Goal: Information Seeking & Learning: Learn about a topic

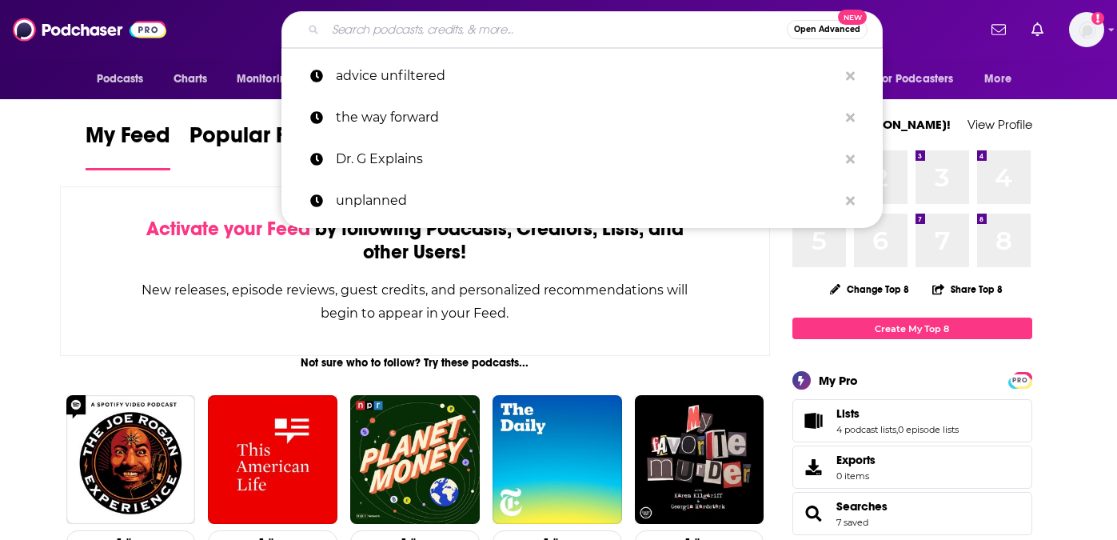
click at [477, 29] on input "Search podcasts, credits, & more..." at bounding box center [556, 30] width 461 height 26
paste input "The Lance Wallnau Show"
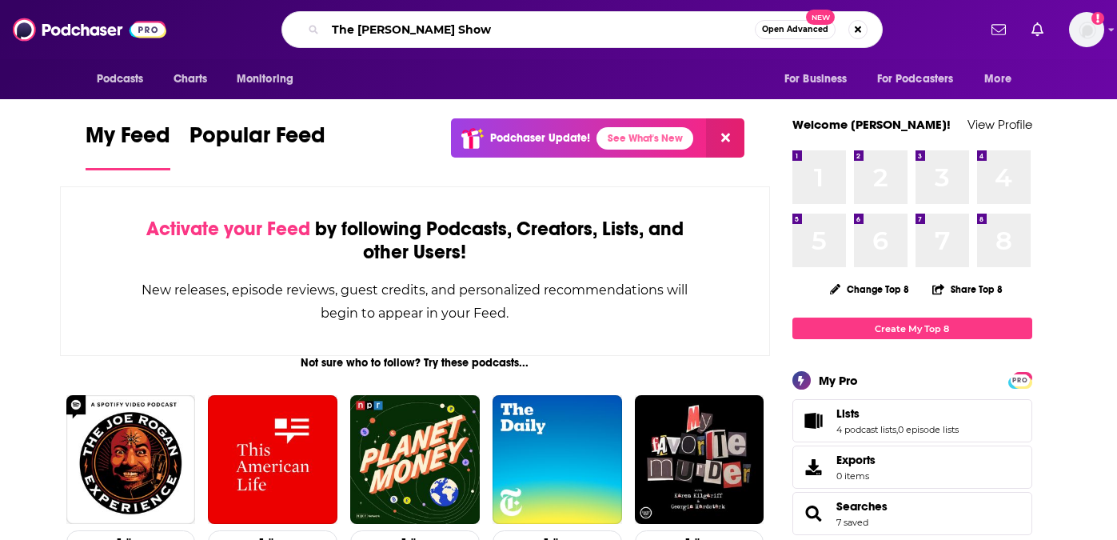
type input "The Lance Wallnau Show"
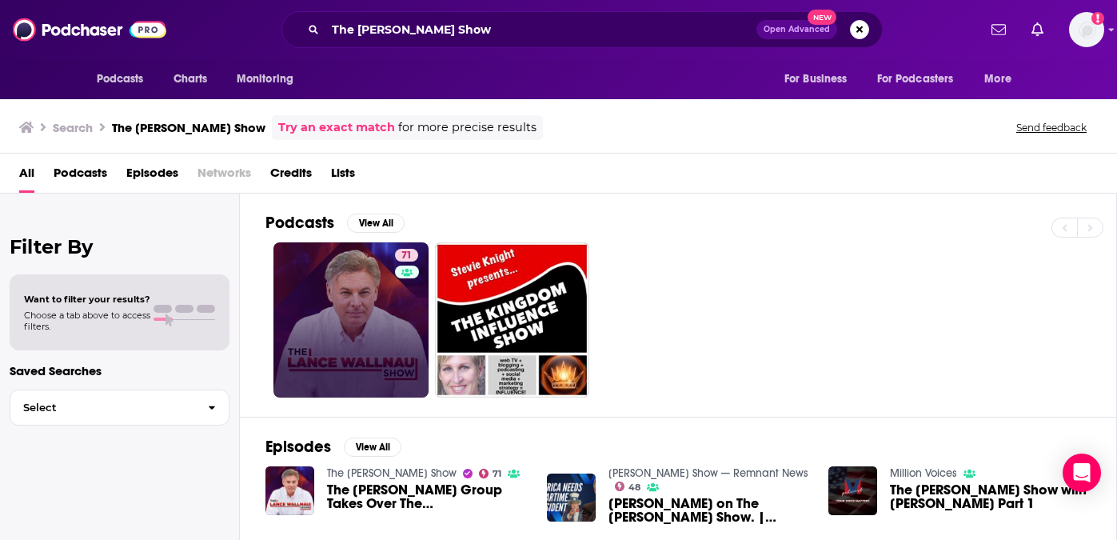
click at [341, 292] on link "71" at bounding box center [351, 319] width 155 height 155
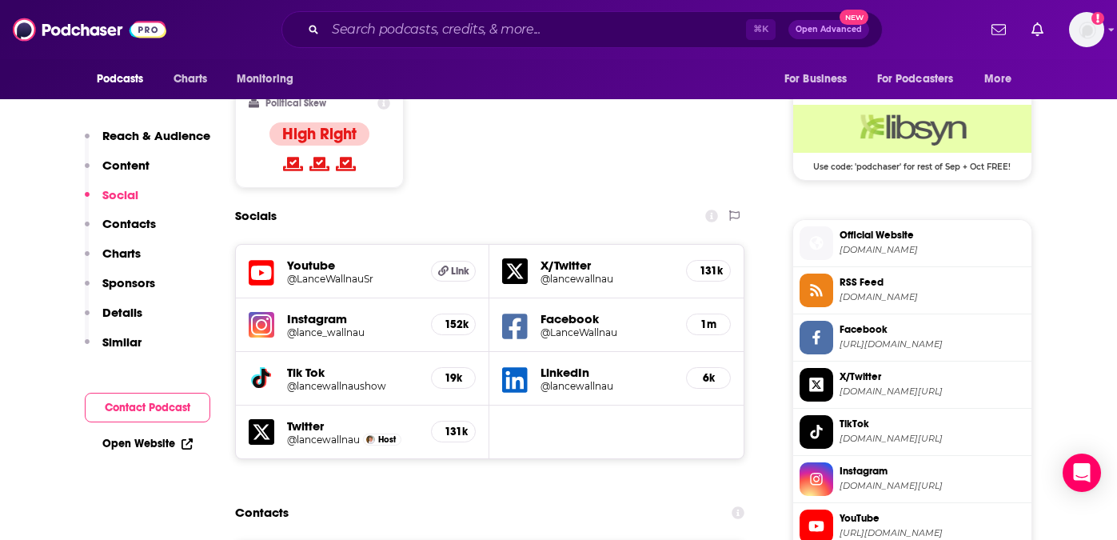
scroll to position [1273, 0]
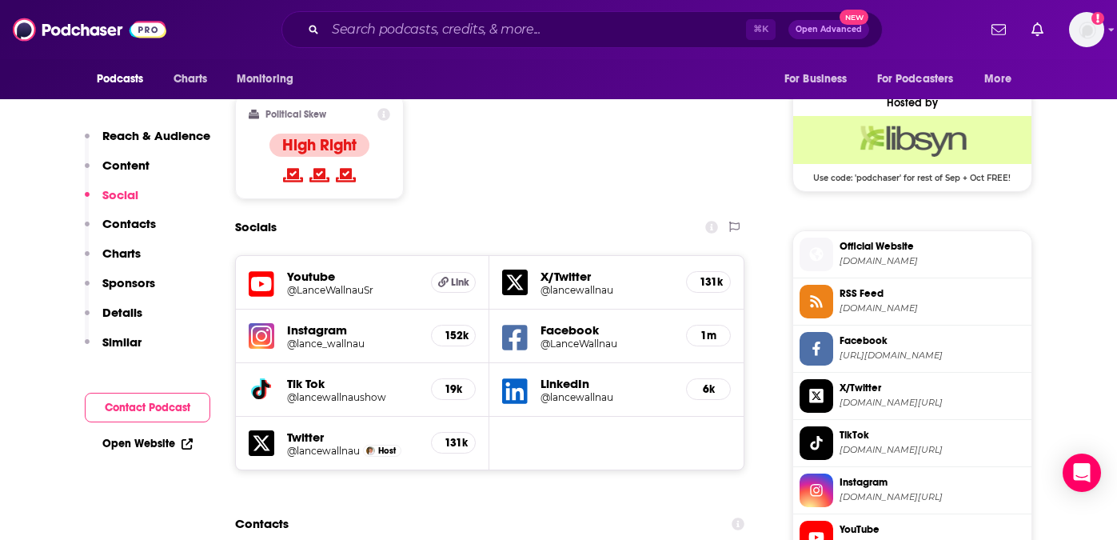
drag, startPoint x: 341, startPoint y: 292, endPoint x: 307, endPoint y: 198, distance: 99.4
click at [307, 269] on h5 "Youtube" at bounding box center [353, 276] width 132 height 15
click at [301, 269] on h5 "Youtube" at bounding box center [353, 276] width 132 height 15
click at [306, 284] on h5 "@LanceWallnauSr" at bounding box center [353, 290] width 132 height 12
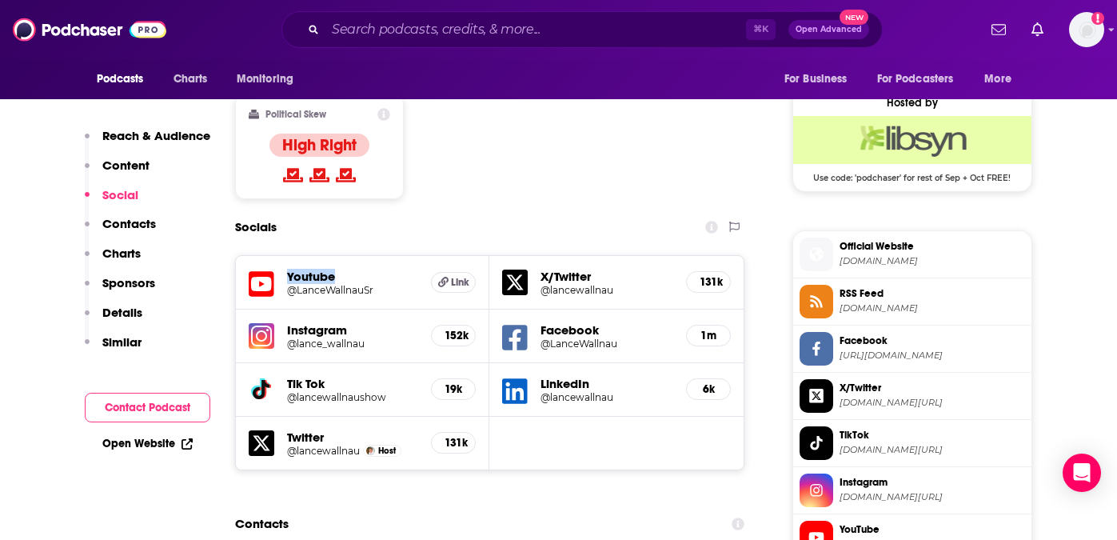
click at [306, 338] on h5 "@lance_wallnau" at bounding box center [353, 344] width 132 height 12
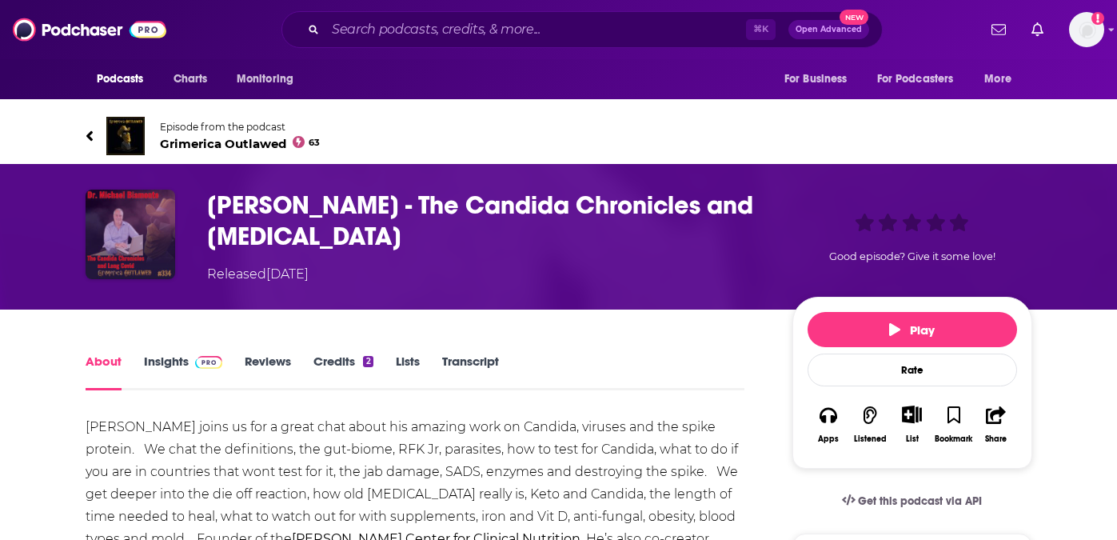
click at [114, 248] on img "Dr. Michael Biamonte - The Candida Chronicles and Long Covid" at bounding box center [131, 235] width 90 height 90
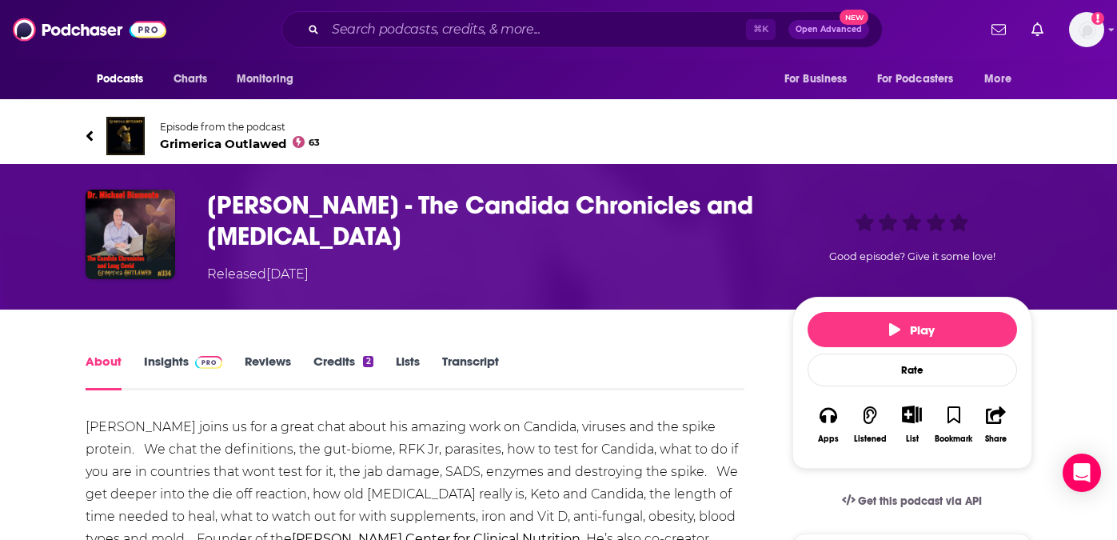
click at [181, 360] on link "Insights" at bounding box center [183, 372] width 79 height 37
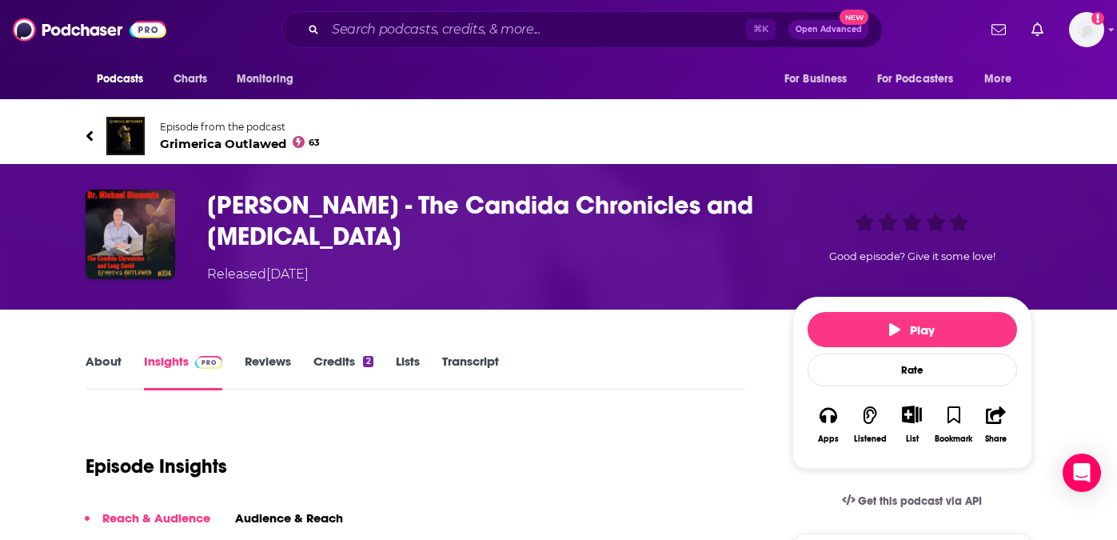
click at [198, 140] on span "Grimerica Outlawed 63" at bounding box center [240, 143] width 161 height 15
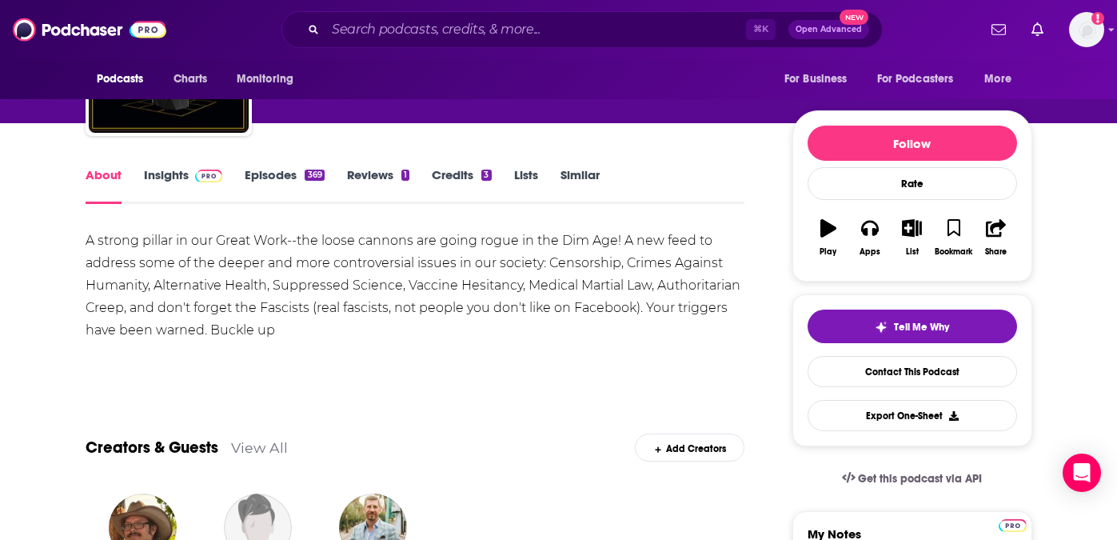
scroll to position [134, 0]
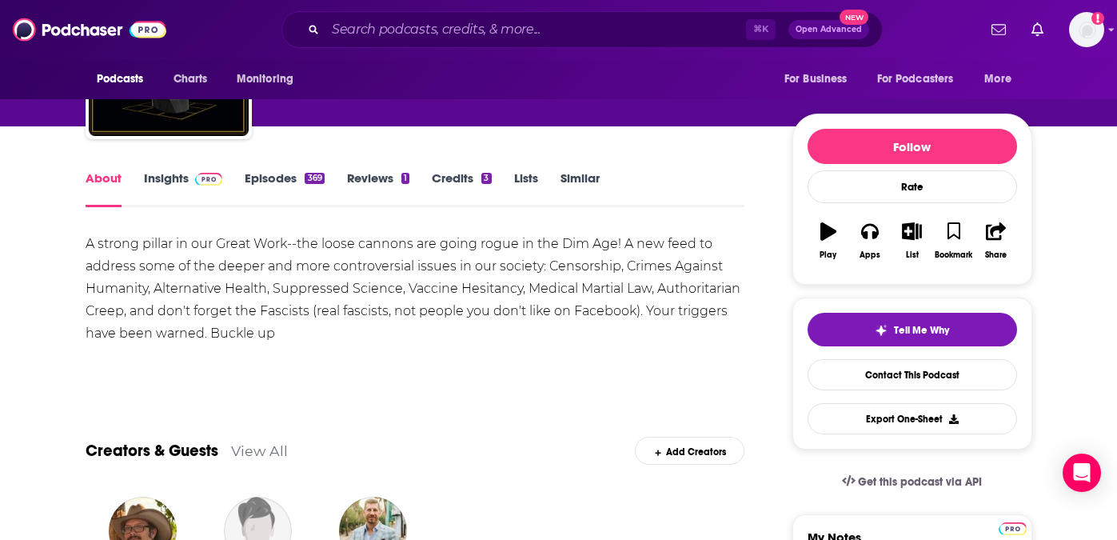
click at [170, 186] on link "Insights" at bounding box center [183, 188] width 79 height 37
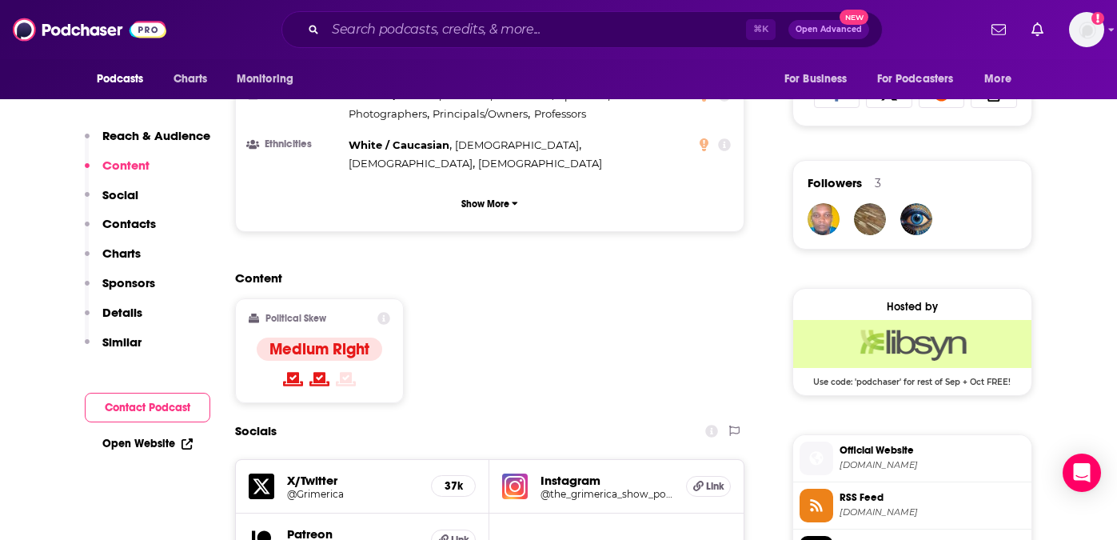
scroll to position [1071, 0]
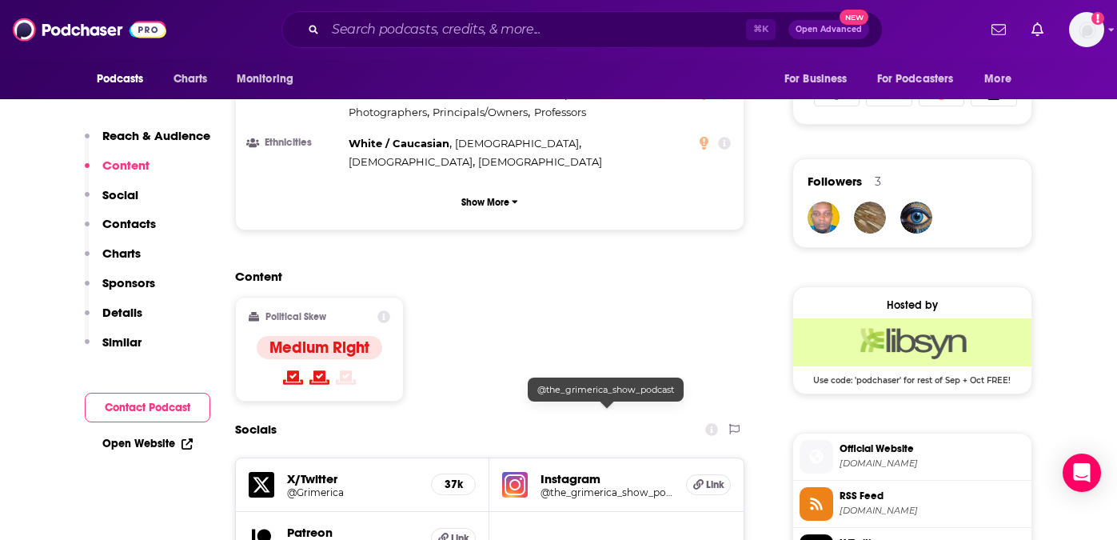
click at [603, 486] on h5 "@the_grimerica_show_podcast" at bounding box center [607, 492] width 133 height 12
